Goal: Book appointment/travel/reservation

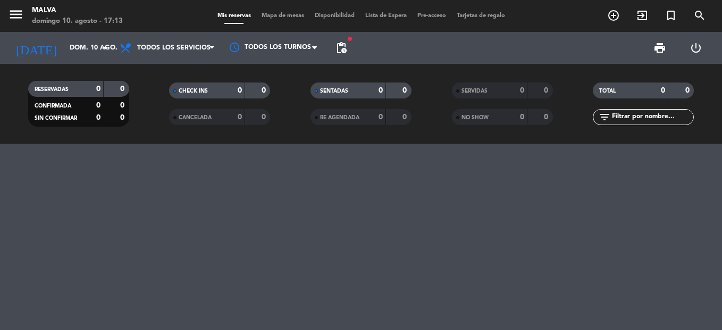
click at [85, 46] on input "dom. 10 ago." at bounding box center [109, 48] width 90 height 18
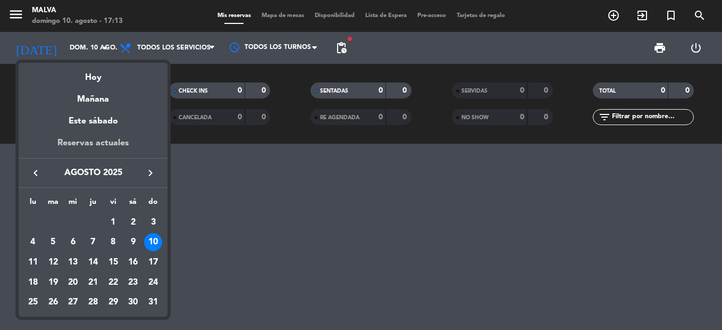
click at [106, 148] on div "Reservas actuales" at bounding box center [93, 147] width 149 height 22
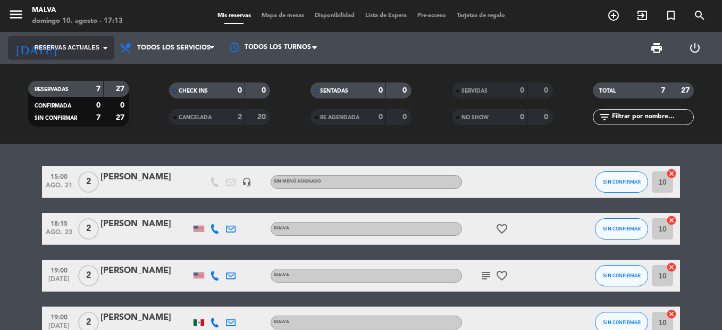
click at [70, 46] on span "Reservas actuales" at bounding box center [67, 48] width 65 height 10
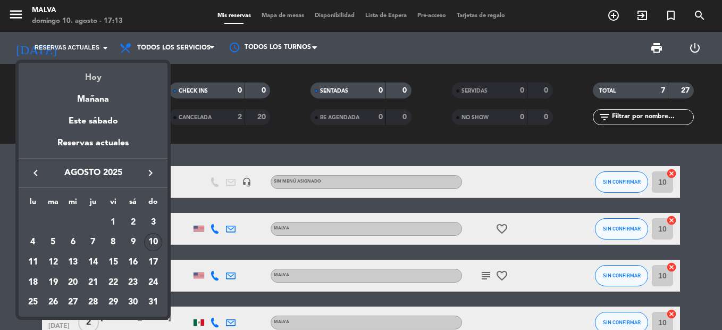
click at [106, 68] on div "Hoy" at bounding box center [93, 74] width 149 height 22
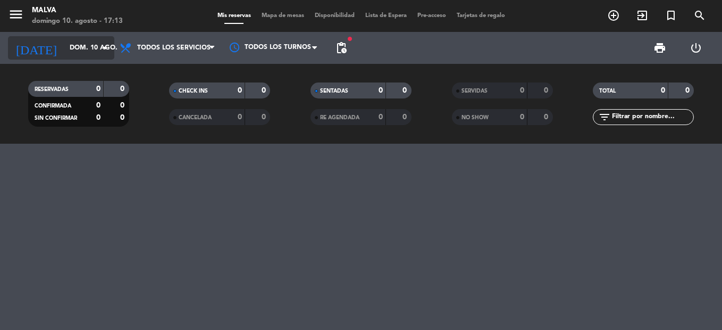
click at [95, 40] on input "dom. 10 ago." at bounding box center [109, 48] width 90 height 18
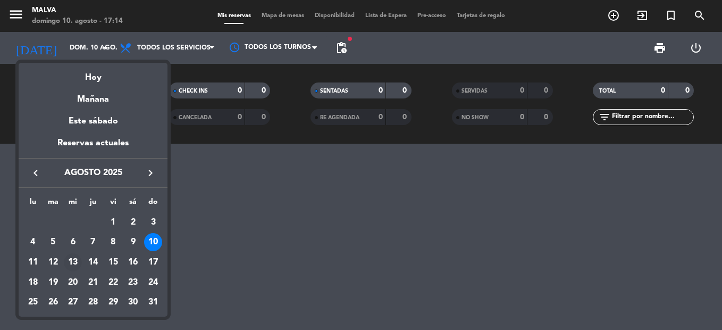
click at [69, 258] on div "13" at bounding box center [73, 262] width 18 height 18
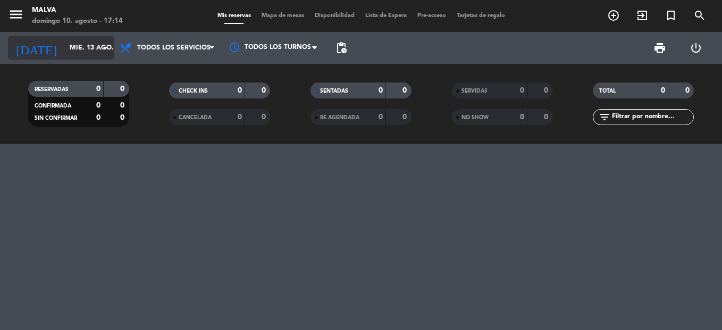
click at [69, 38] on div "[DATE] mié. 13 ago. arrow_drop_down" at bounding box center [61, 47] width 106 height 23
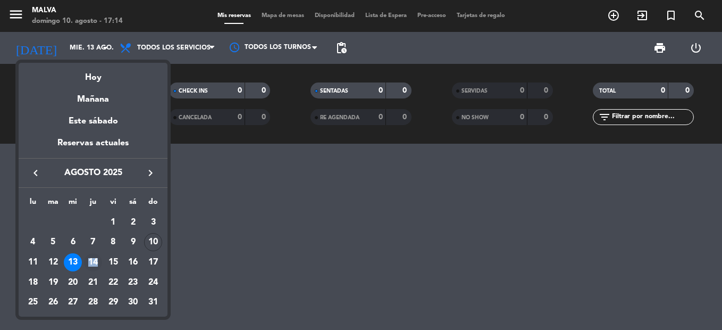
click at [94, 267] on div "14" at bounding box center [93, 262] width 18 height 18
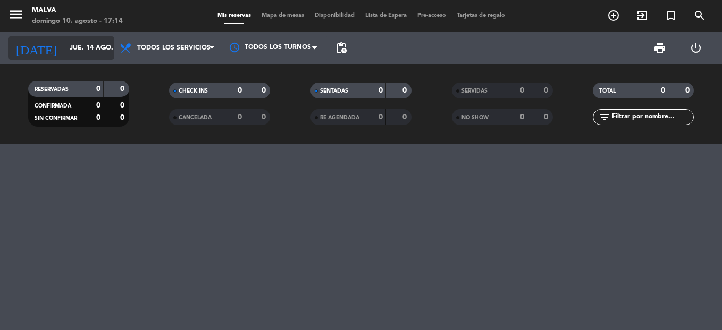
click at [83, 52] on input "jue. 14 ago." at bounding box center [109, 48] width 90 height 18
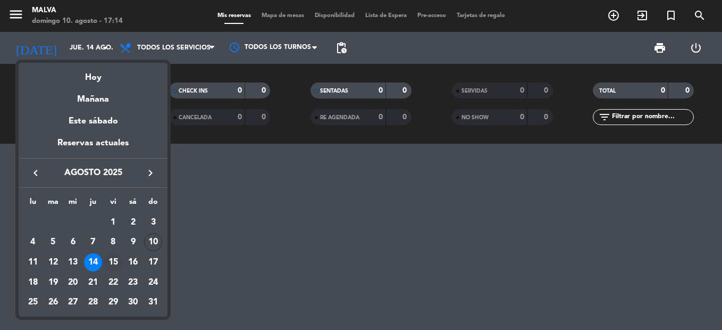
click at [114, 263] on div "15" at bounding box center [113, 262] width 18 height 18
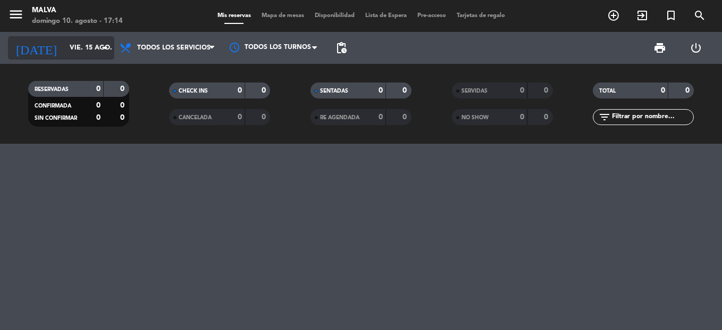
click at [85, 47] on input "vie. 15 ago." at bounding box center [109, 48] width 90 height 18
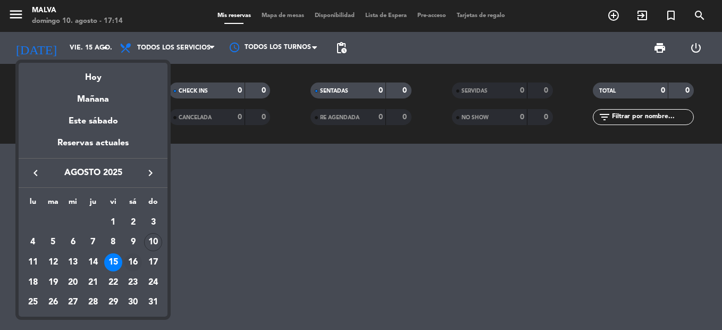
click at [135, 264] on div "16" at bounding box center [133, 262] width 18 height 18
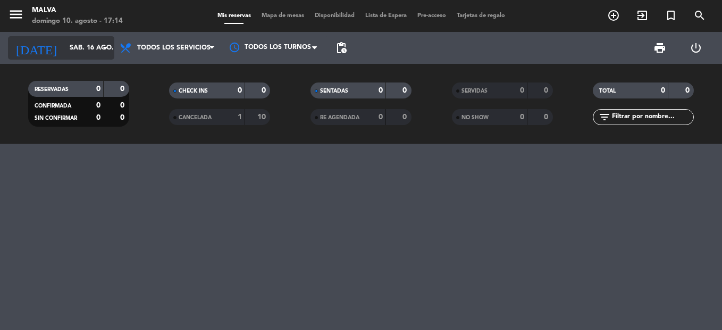
click at [64, 56] on input "sáb. 16 ago." at bounding box center [109, 48] width 90 height 18
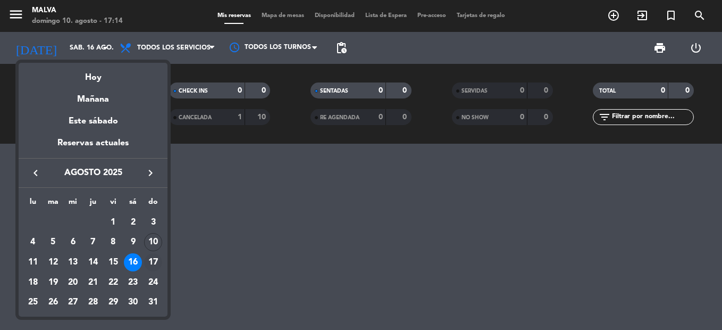
click at [150, 257] on div "17" at bounding box center [153, 262] width 18 height 18
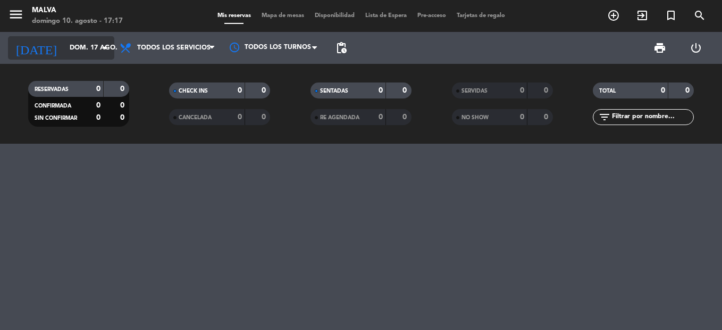
click at [86, 45] on input "dom. 17 ago." at bounding box center [109, 48] width 90 height 18
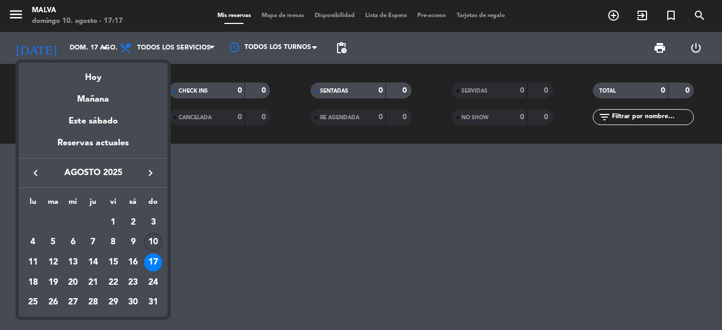
click at [152, 240] on div "10" at bounding box center [153, 242] width 18 height 18
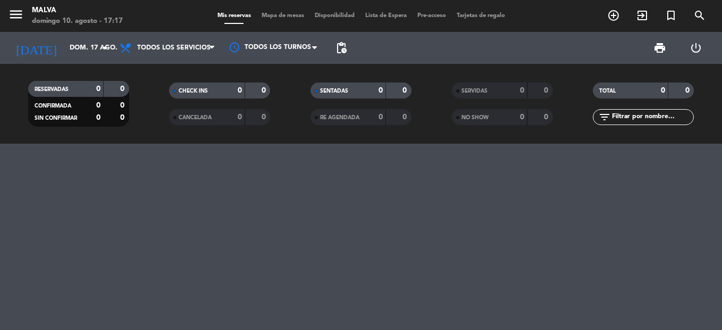
type input "dom. 10 ago."
